Goal: Book appointment/travel/reservation

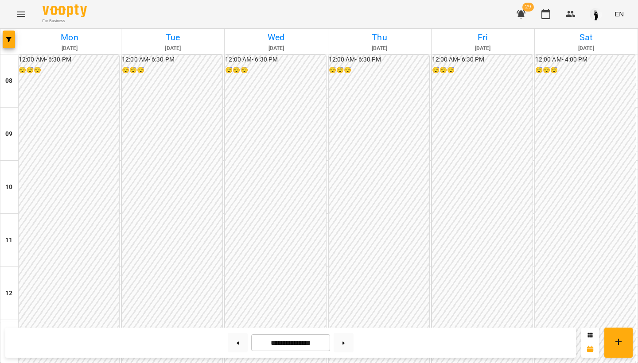
scroll to position [422, 0]
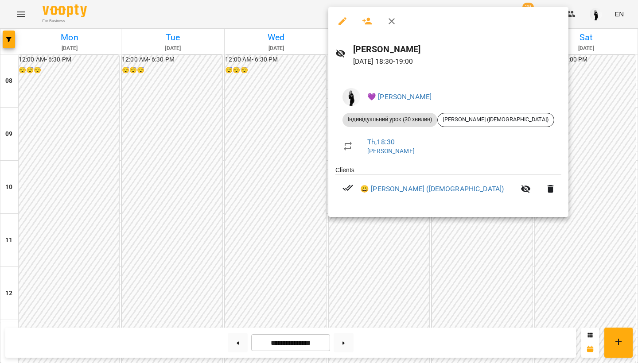
click at [312, 230] on div at bounding box center [319, 181] width 638 height 363
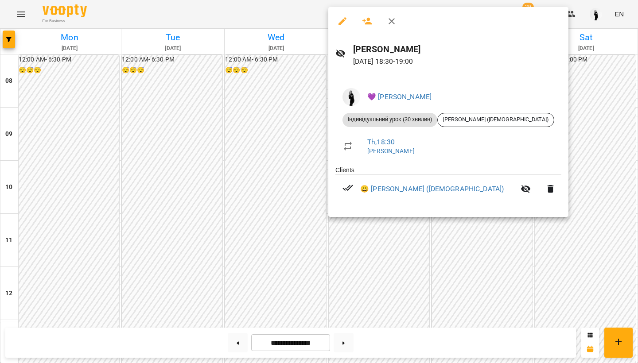
click at [539, 184] on div at bounding box center [319, 181] width 638 height 363
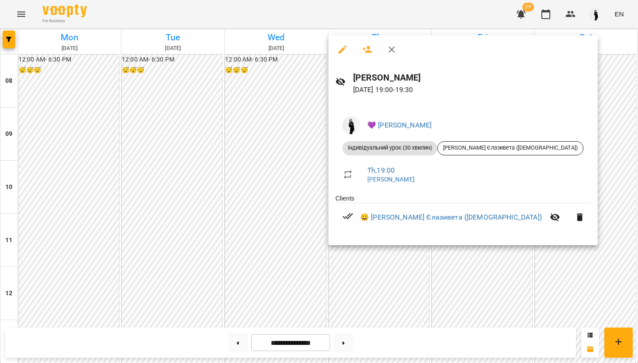
click at [377, 252] on div at bounding box center [319, 181] width 638 height 363
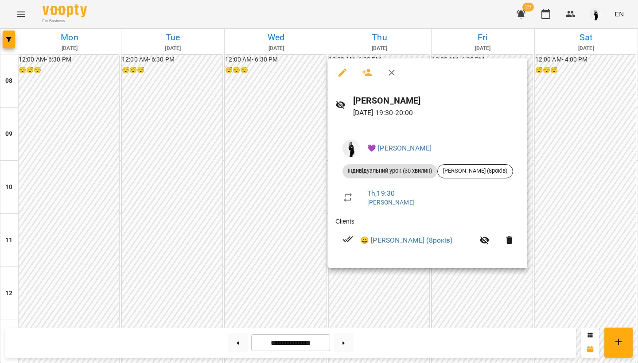
click at [269, 159] on div at bounding box center [319, 181] width 638 height 363
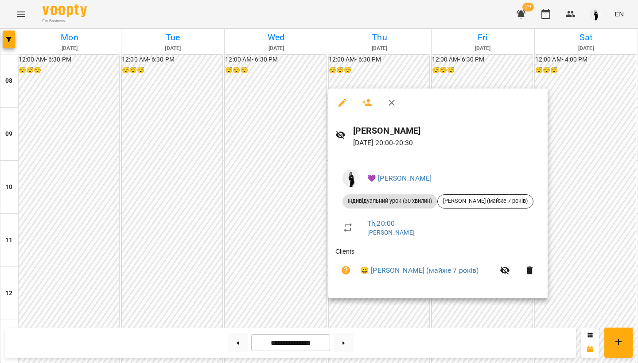
click at [365, 316] on div at bounding box center [319, 181] width 638 height 363
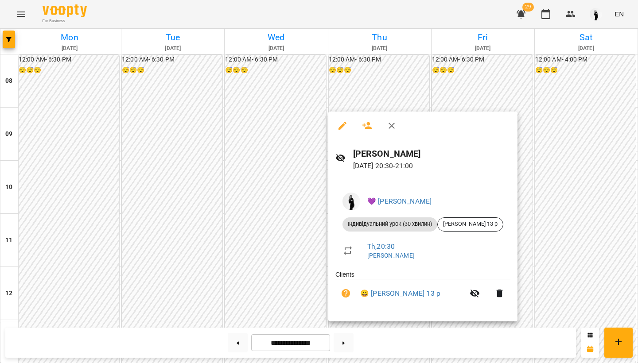
click at [281, 201] on div at bounding box center [319, 181] width 638 height 363
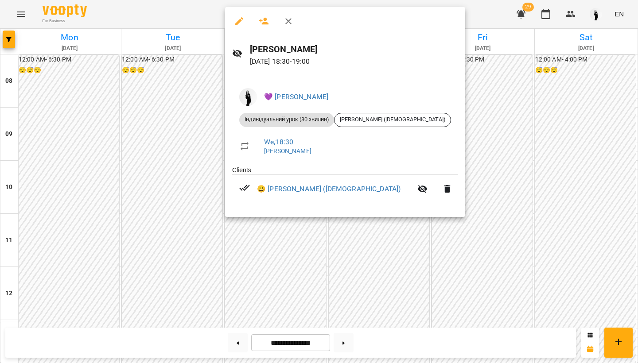
click at [146, 177] on div at bounding box center [319, 181] width 638 height 363
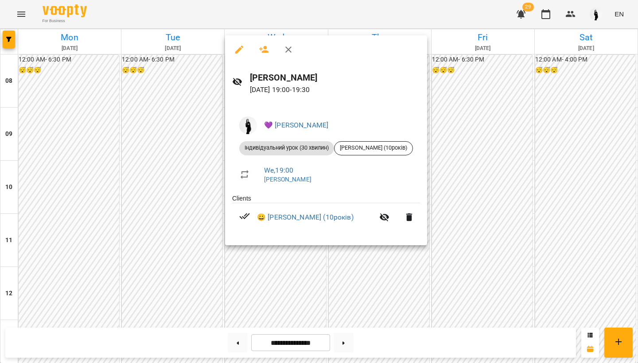
click at [287, 259] on div at bounding box center [319, 181] width 638 height 363
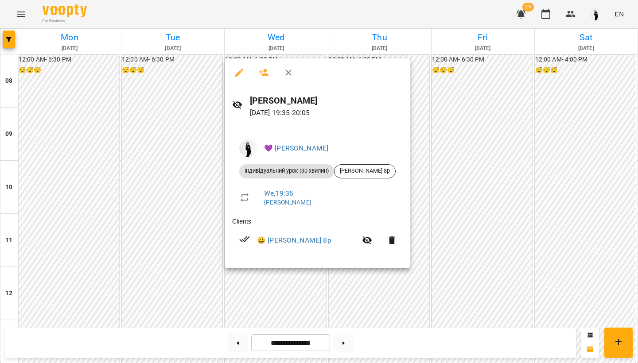
click at [299, 285] on div at bounding box center [319, 181] width 638 height 363
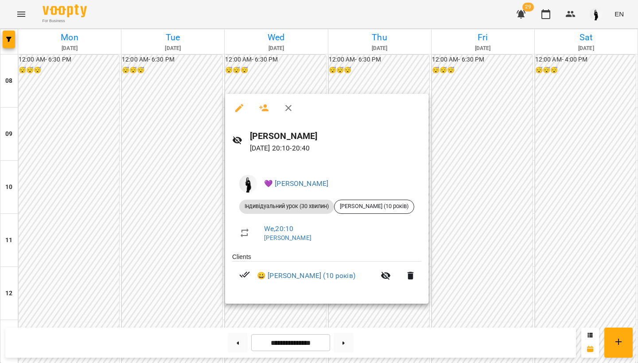
click at [294, 308] on div at bounding box center [319, 181] width 638 height 363
